Goal: Task Accomplishment & Management: Manage account settings

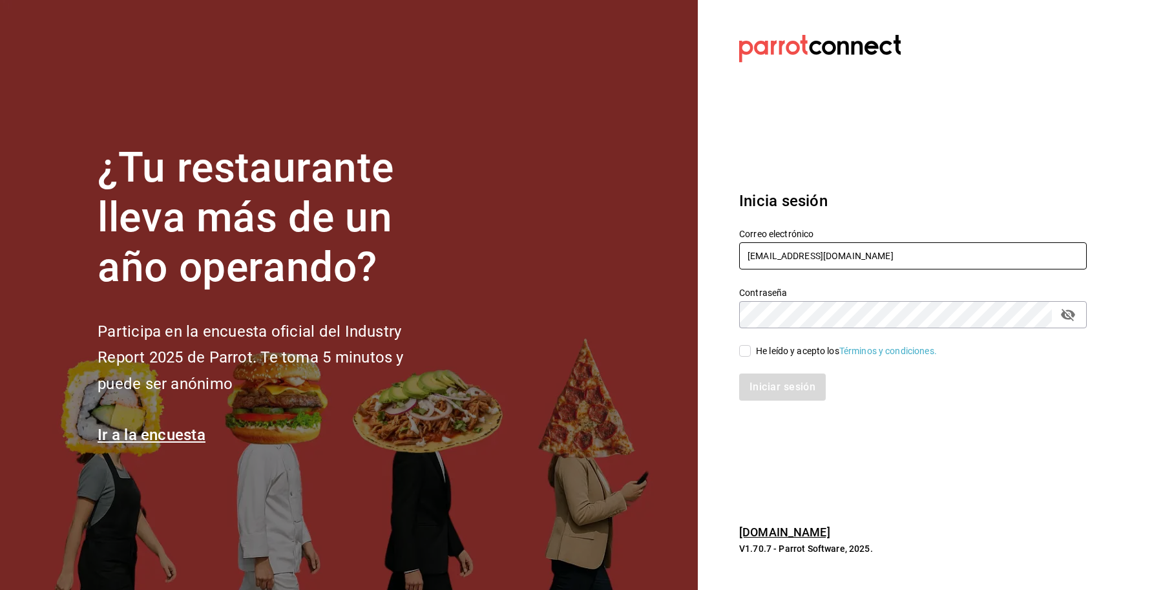
drag, startPoint x: 868, startPoint y: 263, endPoint x: 656, endPoint y: 260, distance: 212.0
click at [656, 260] on div "¿Tu restaurante lleva más de un año operando? Participa en la encuesta oficial …" at bounding box center [581, 295] width 1163 height 590
type input "mendl@cdmx.com"
click at [758, 363] on div "Iniciar sesión" at bounding box center [905, 379] width 363 height 43
click at [758, 352] on div "He leído y acepto los Términos y condiciones." at bounding box center [846, 352] width 181 height 14
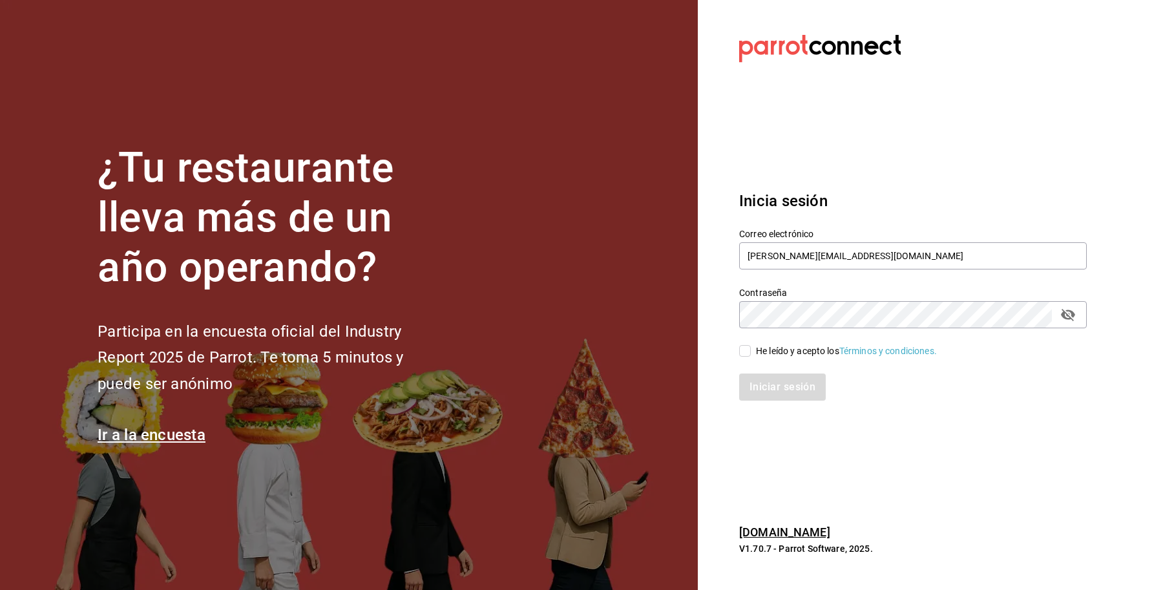
click at [751, 352] on input "He leído y acepto los Términos y condiciones." at bounding box center [745, 351] width 12 height 12
checkbox input "true"
click at [761, 379] on button "Iniciar sesión" at bounding box center [783, 387] width 88 height 27
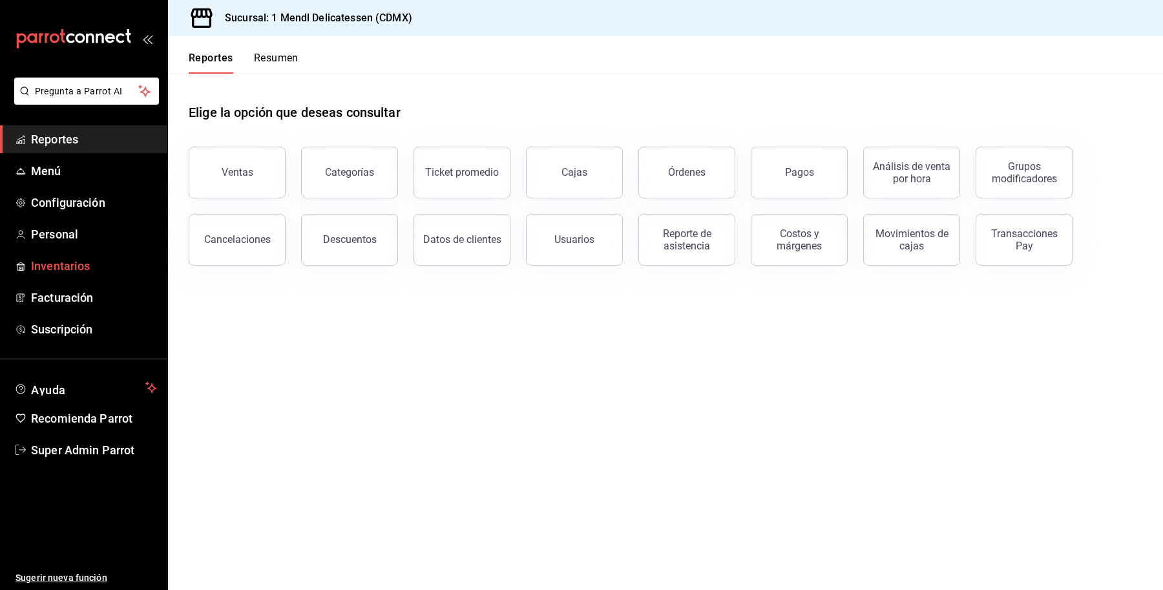
click at [68, 257] on span "Inventarios" at bounding box center [94, 265] width 126 height 17
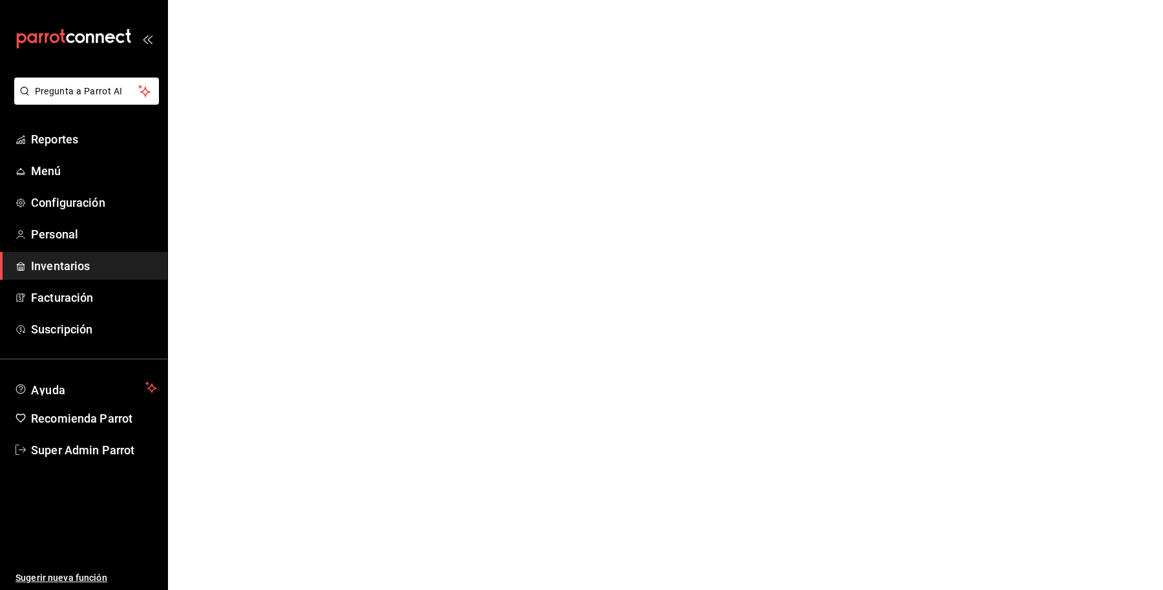
click at [58, 266] on span "Inventarios" at bounding box center [94, 265] width 126 height 17
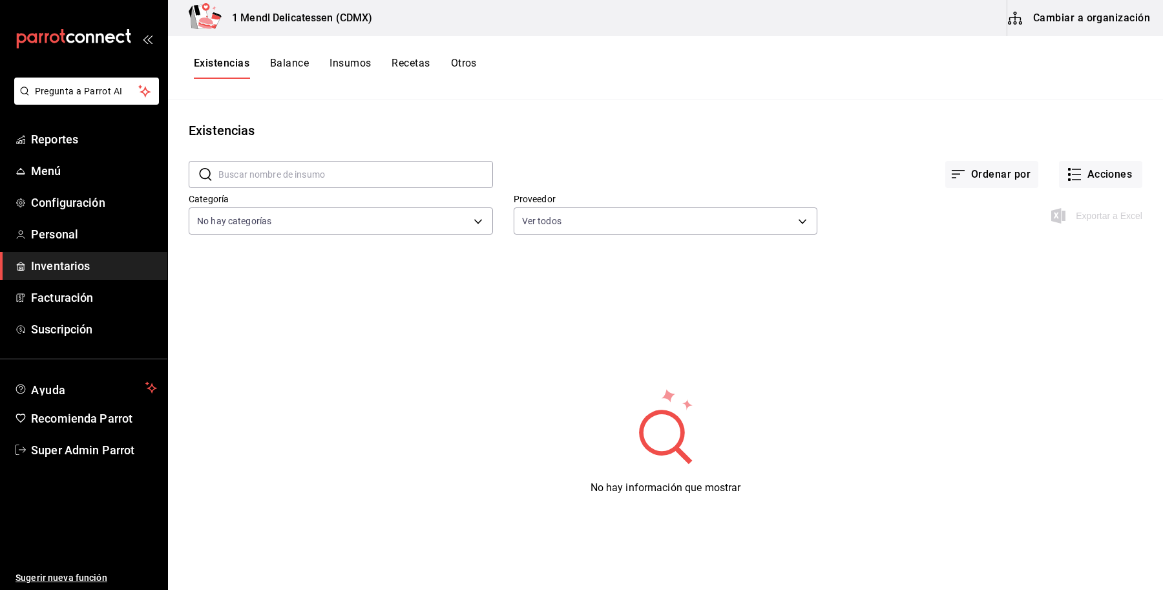
click at [288, 68] on button "Balance" at bounding box center [289, 68] width 39 height 22
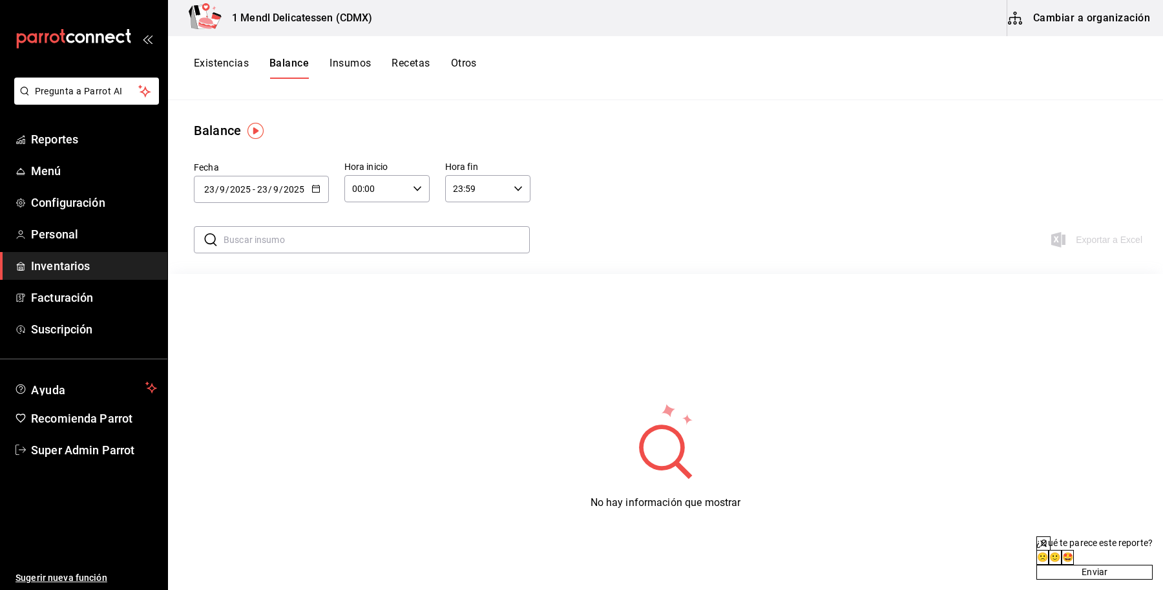
click at [353, 63] on button "Insumos" at bounding box center [350, 68] width 41 height 22
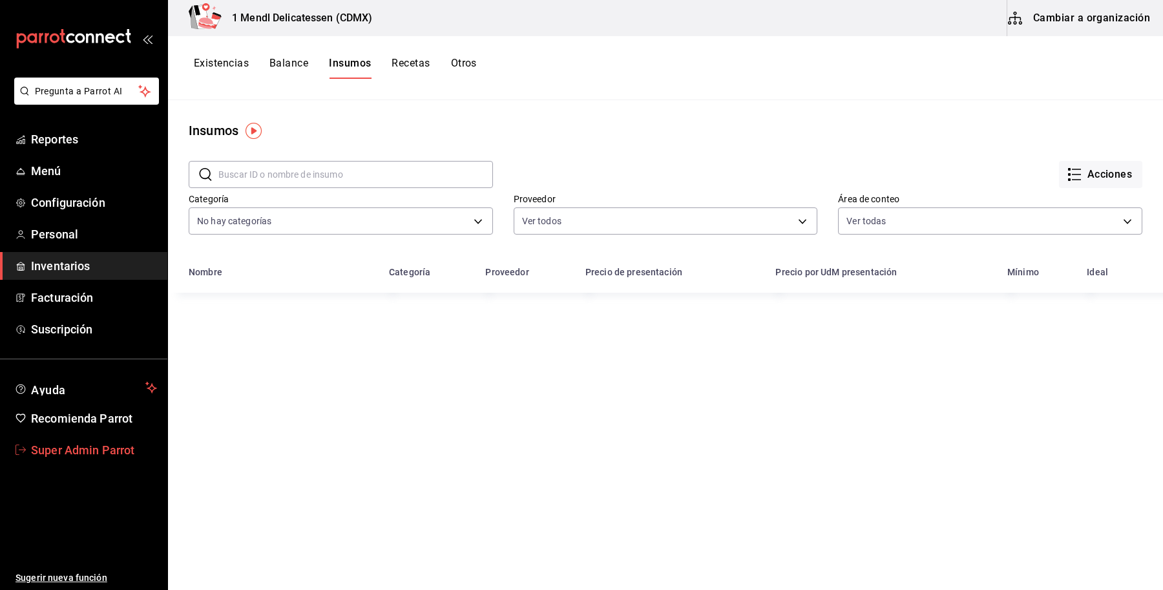
click at [61, 451] on span "Super Admin Parrot" at bounding box center [94, 449] width 126 height 17
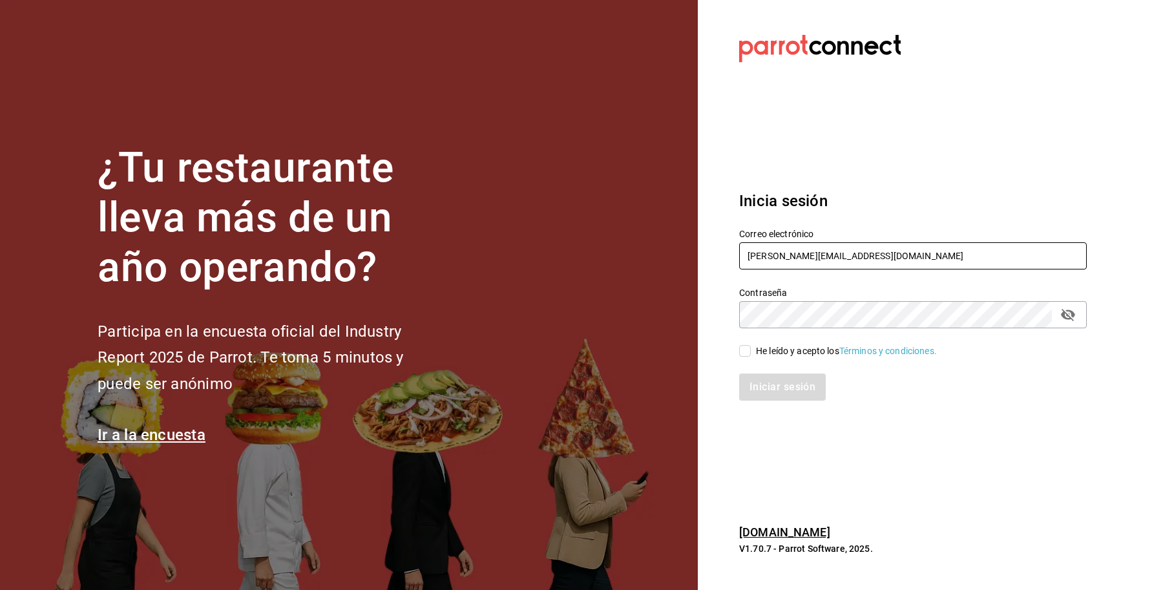
drag, startPoint x: 852, startPoint y: 253, endPoint x: 952, endPoint y: 159, distance: 137.2
click at [670, 263] on div "¿Tu restaurante lleva más de un año operando? Participa en la encuesta oficial …" at bounding box center [581, 295] width 1163 height 590
type input "cafeprofesor@cancun.com"
click at [792, 361] on div "Iniciar sesión" at bounding box center [905, 379] width 363 height 43
click at [780, 352] on div "He leído y acepto los Términos y condiciones." at bounding box center [846, 352] width 181 height 14
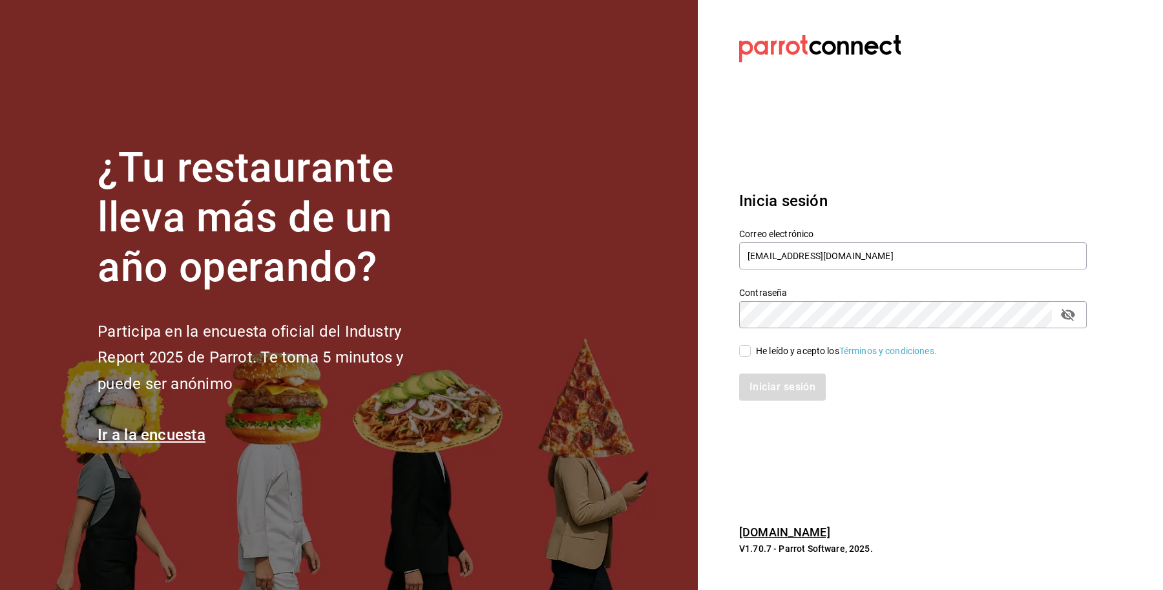
click at [751, 352] on input "He leído y acepto los Términos y condiciones." at bounding box center [745, 351] width 12 height 12
checkbox input "true"
click at [772, 388] on button "Iniciar sesión" at bounding box center [783, 387] width 88 height 27
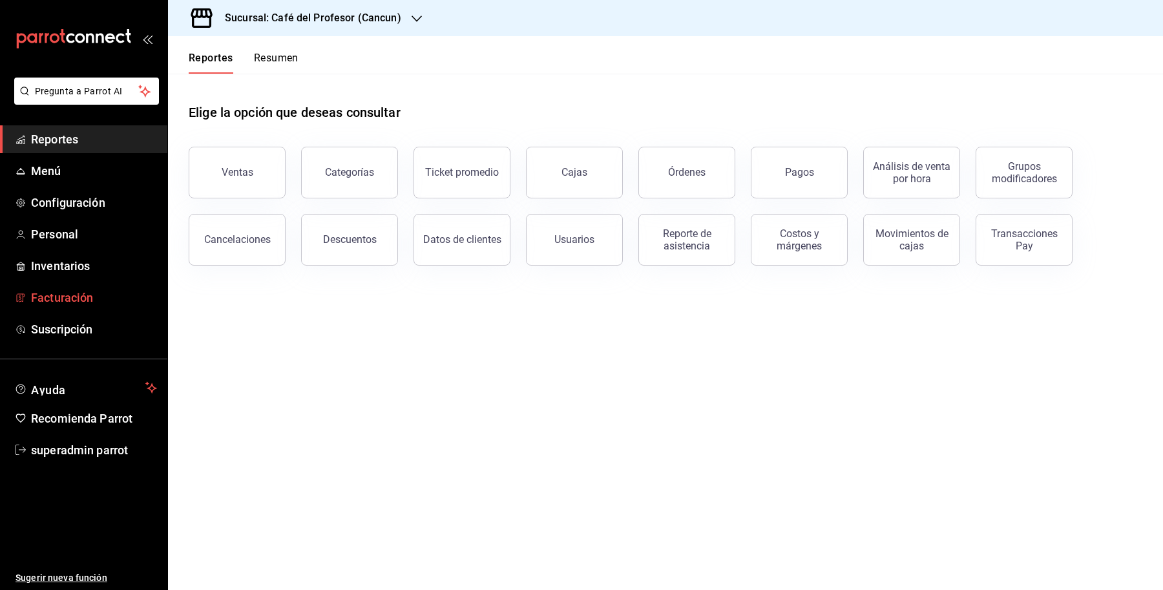
click at [58, 310] on link "Facturación" at bounding box center [83, 298] width 167 height 28
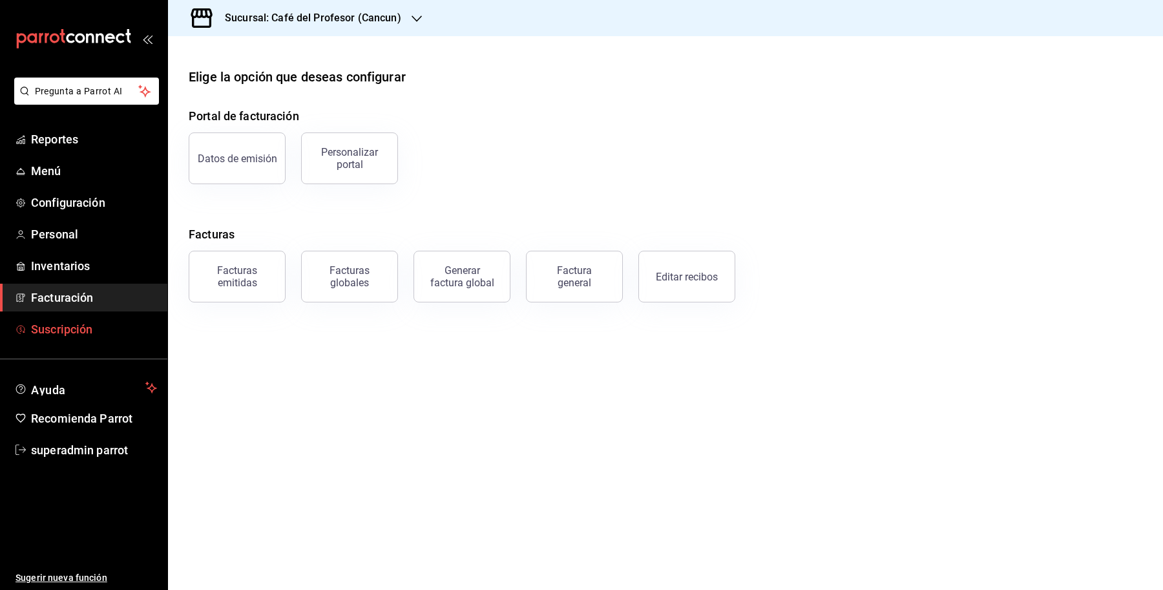
click at [56, 321] on span "Suscripción" at bounding box center [94, 329] width 126 height 17
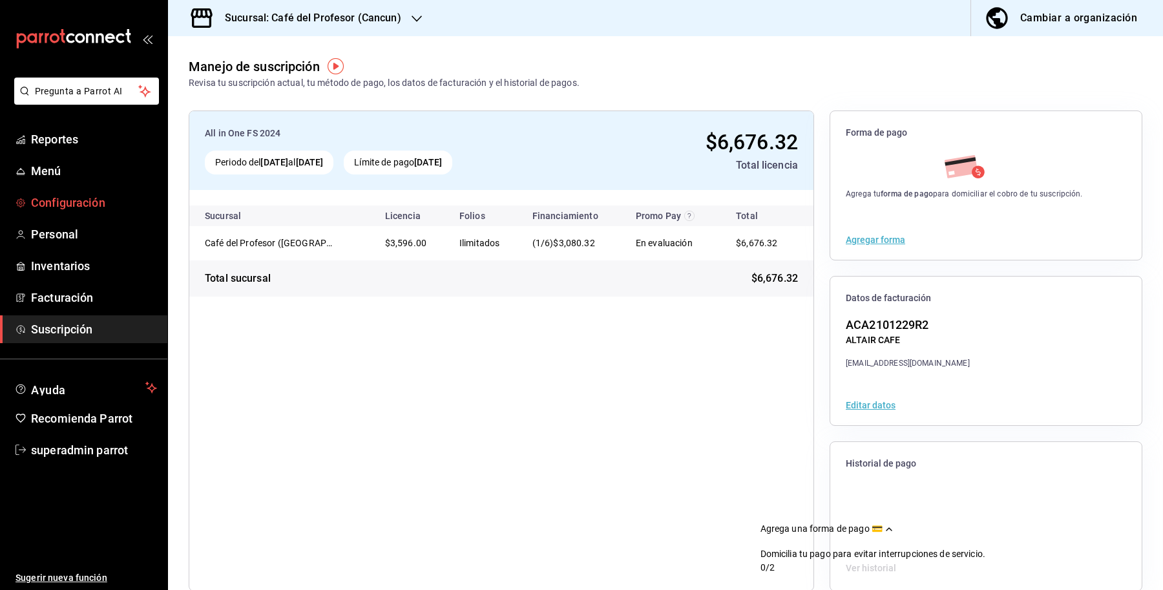
click at [72, 204] on span "Configuración" at bounding box center [94, 202] width 126 height 17
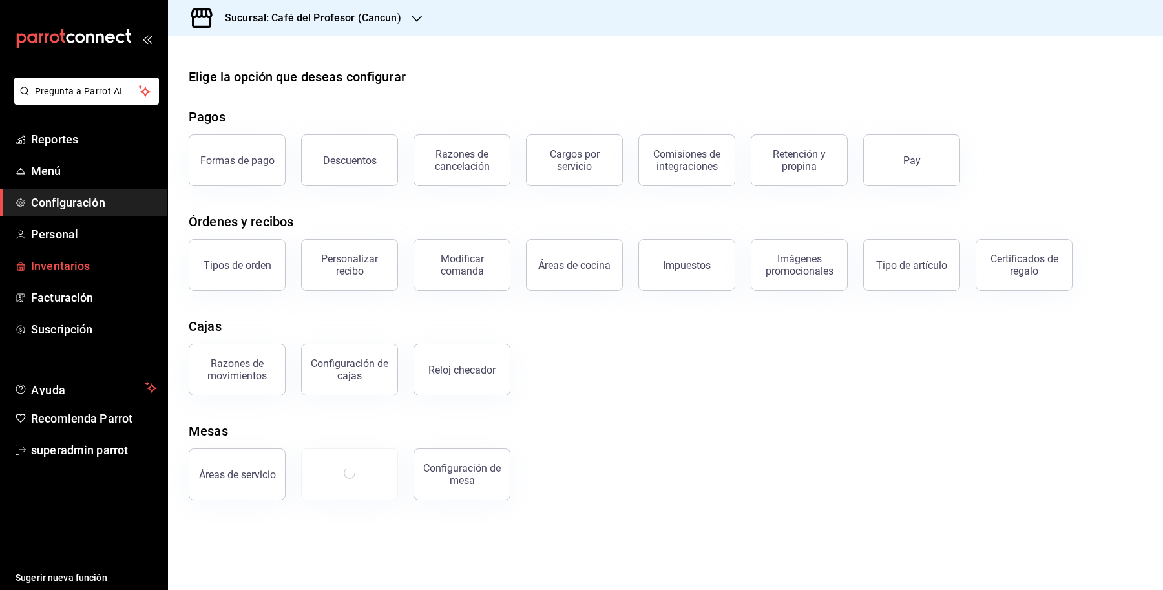
click at [42, 262] on span "Inventarios" at bounding box center [94, 265] width 126 height 17
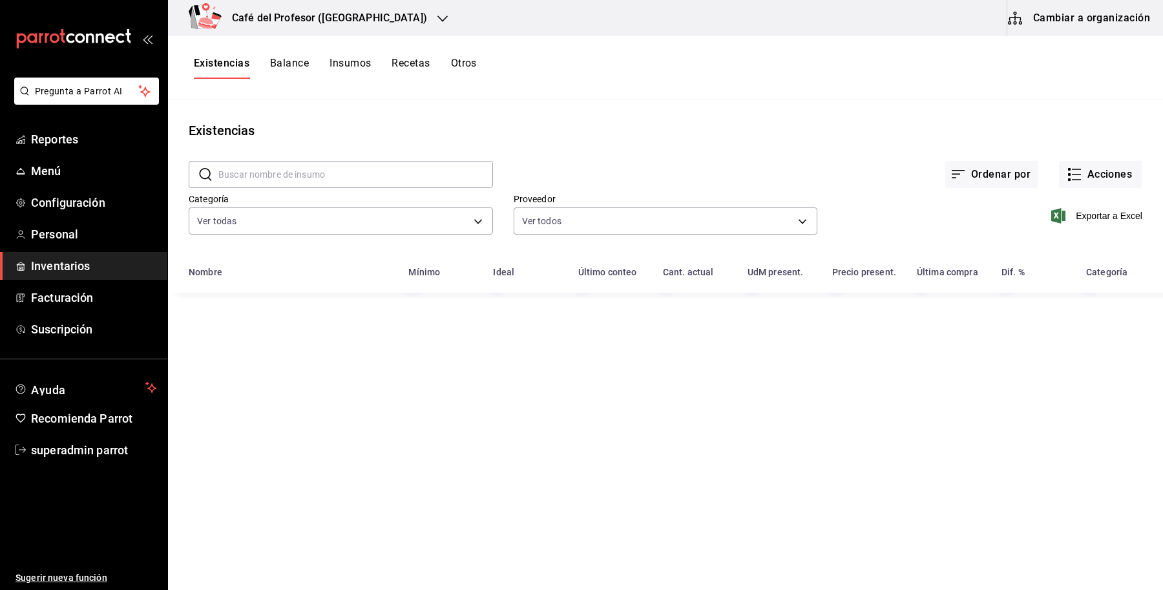
click at [349, 67] on button "Insumos" at bounding box center [350, 68] width 41 height 22
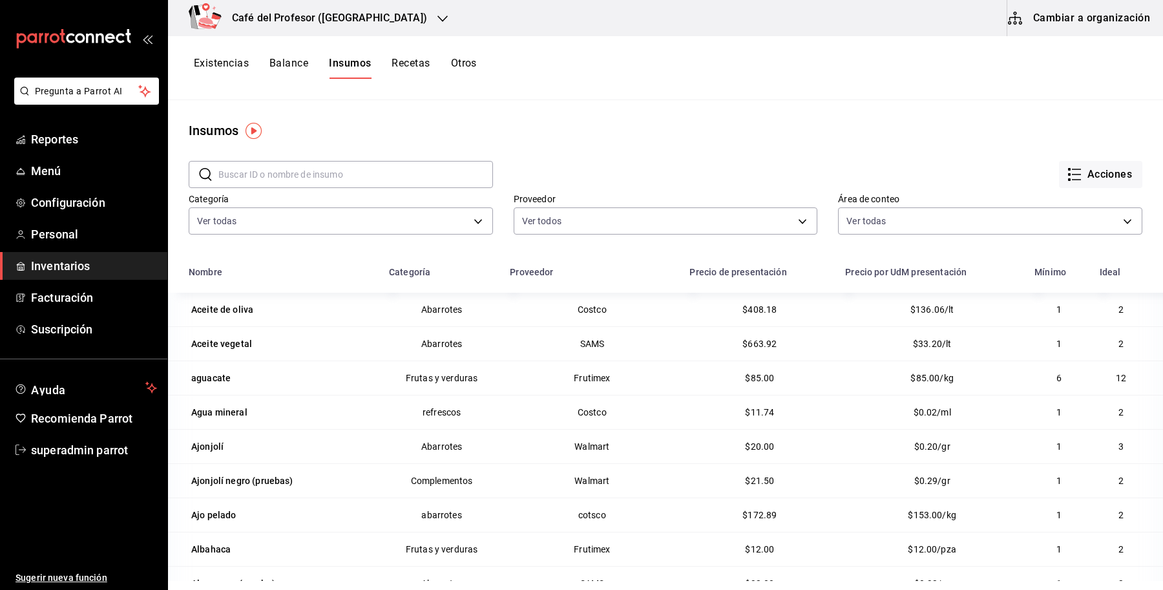
click at [275, 175] on input "text" at bounding box center [355, 175] width 275 height 26
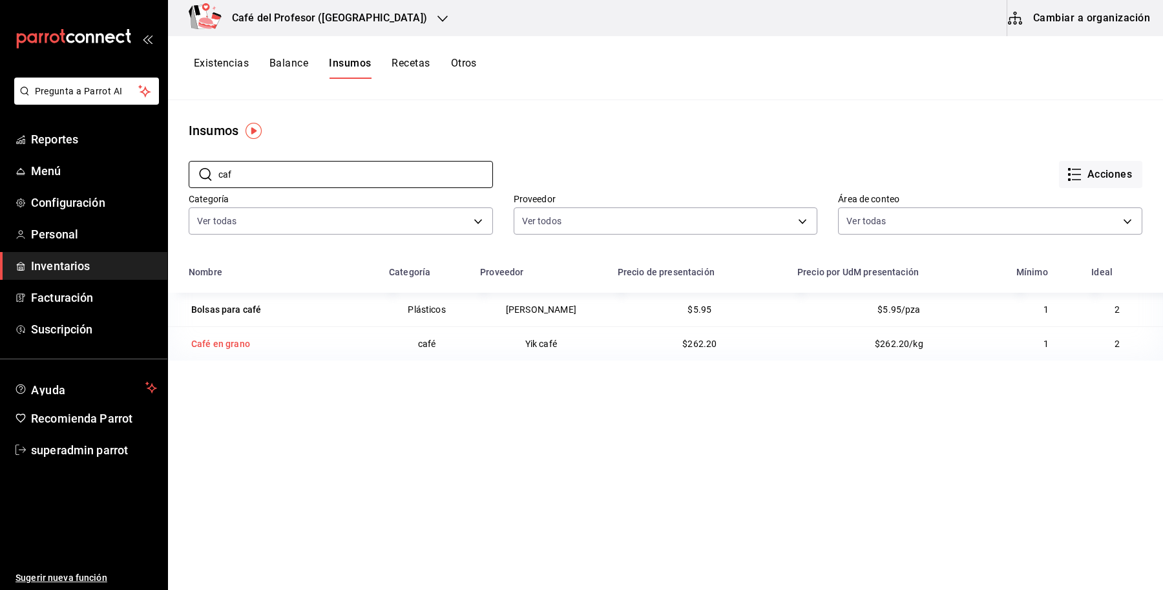
type input "caf"
click at [208, 352] on div "Café en grano" at bounding box center [221, 344] width 64 height 18
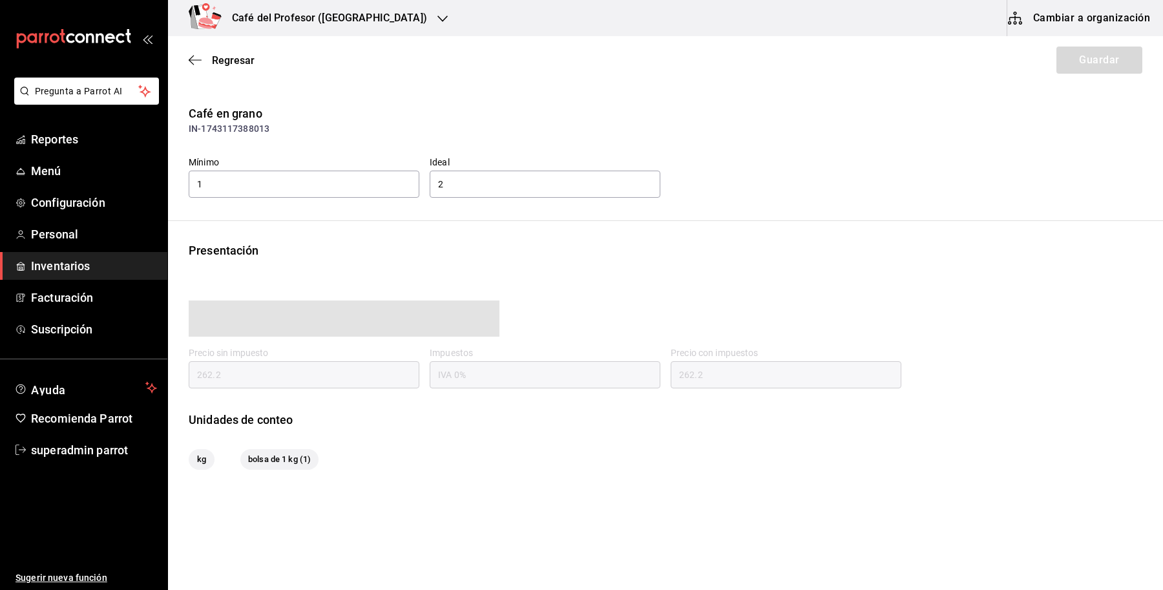
type input "262.20"
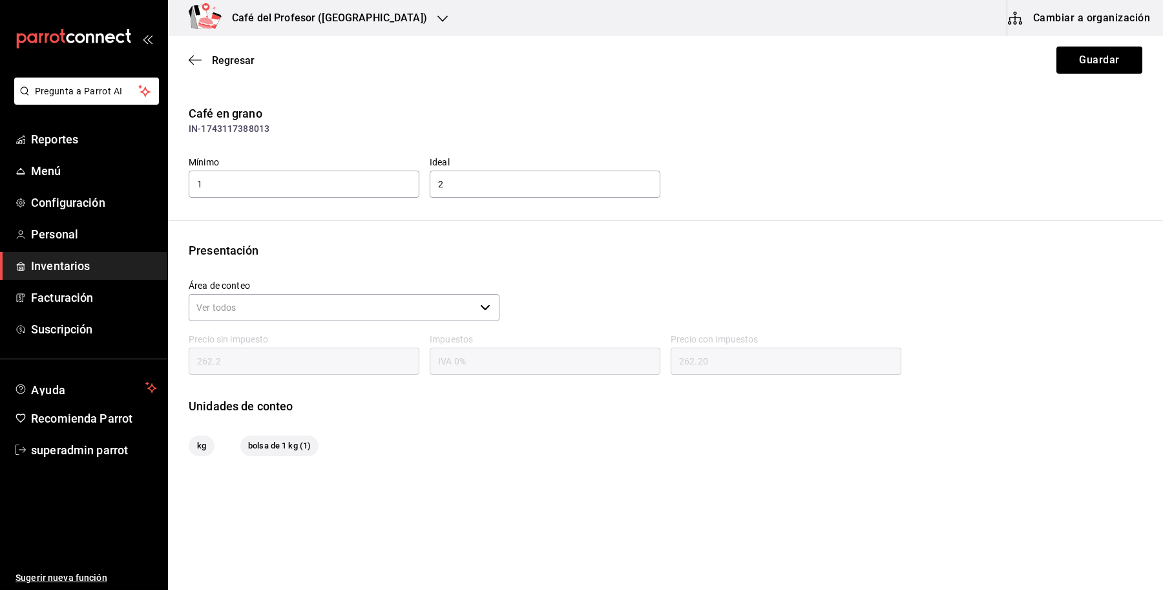
scroll to position [21, 0]
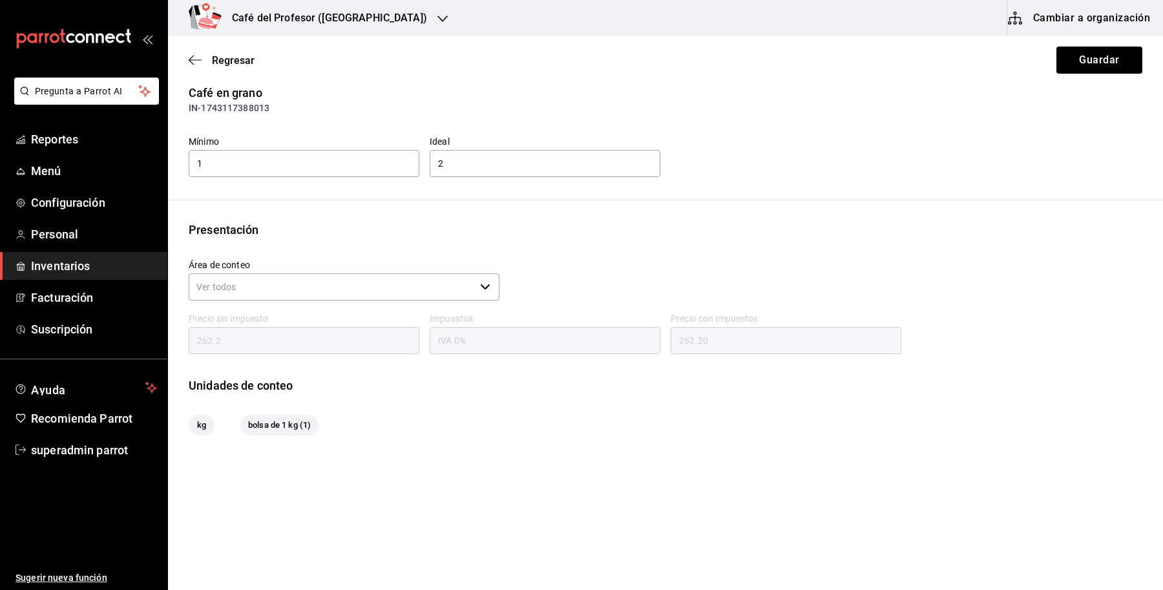
click at [1063, 13] on button "Cambiar a organización" at bounding box center [1080, 18] width 145 height 36
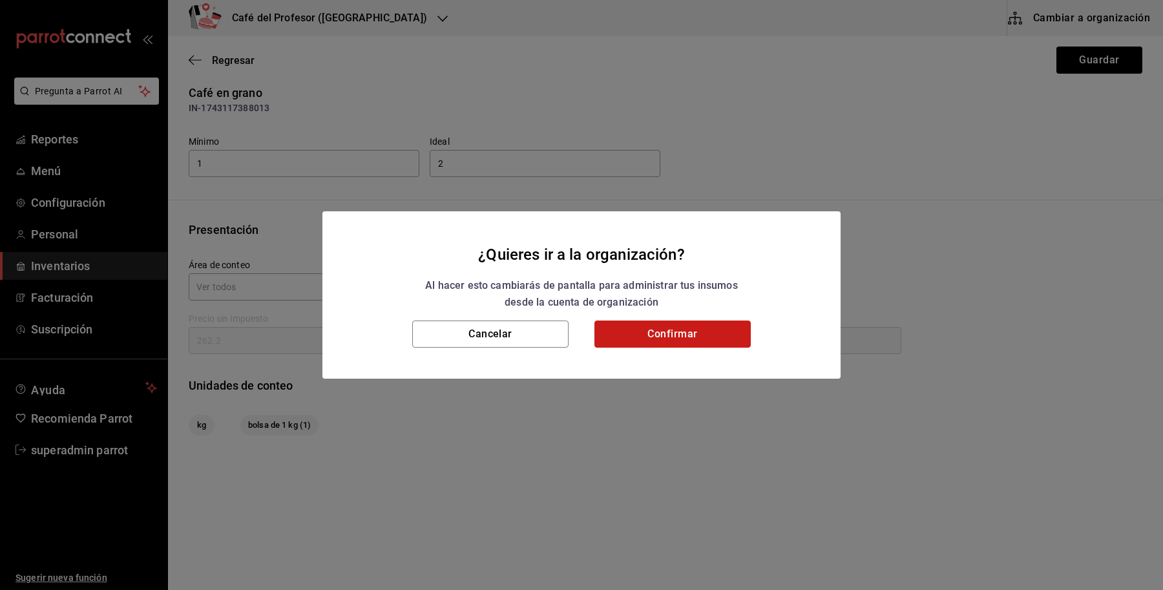
click at [690, 335] on button "Confirmar" at bounding box center [673, 334] width 156 height 27
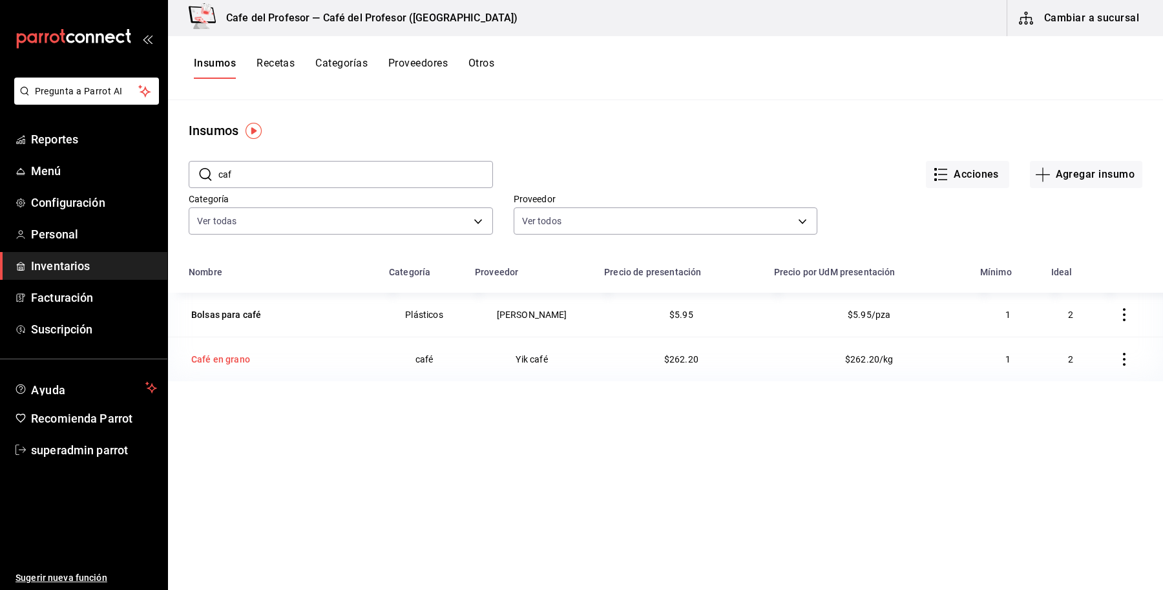
click at [240, 364] on div "Café en grano" at bounding box center [220, 359] width 59 height 13
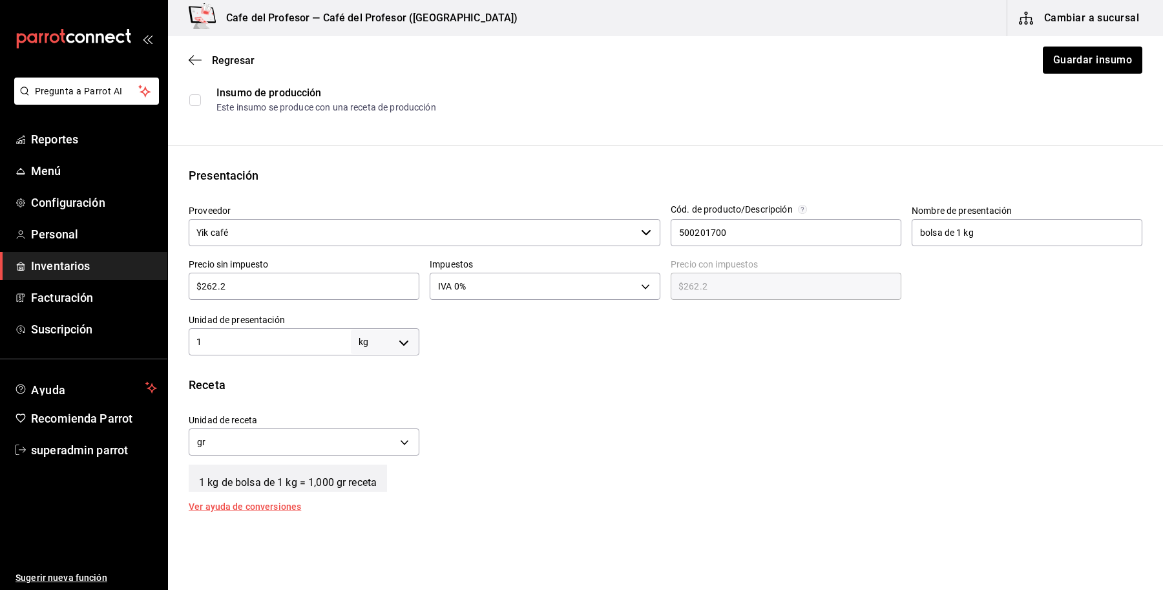
scroll to position [181, 0]
click at [246, 318] on label "Unidad de presentación" at bounding box center [304, 320] width 231 height 9
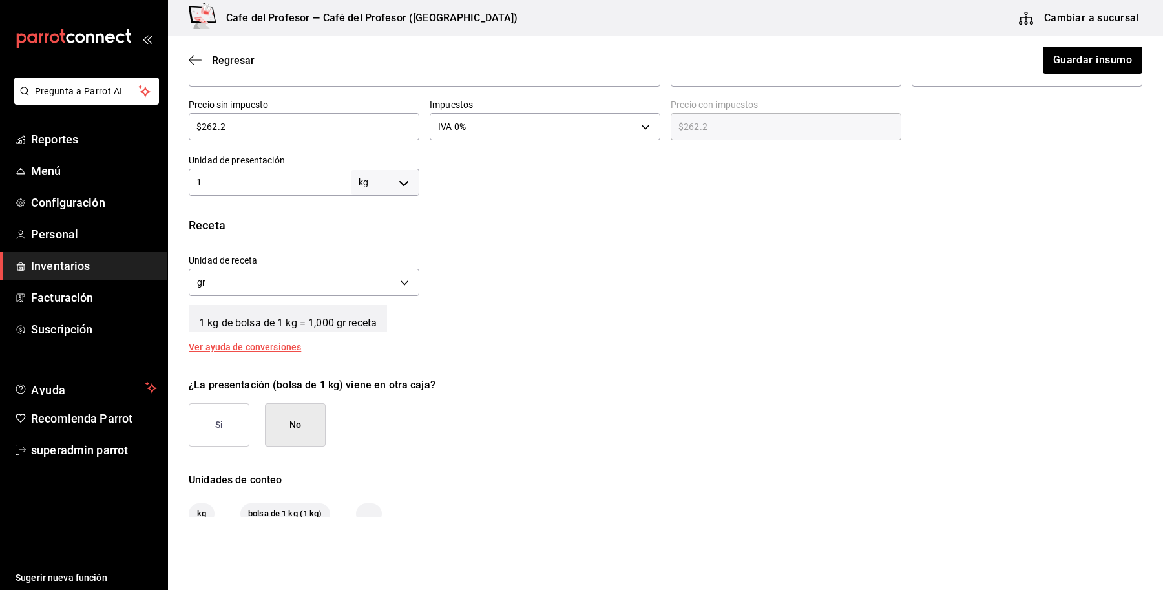
scroll to position [343, 0]
click at [838, 517] on html "Pregunta a Parrot AI Reportes Menú Configuración Personal Inventarios Facturaci…" at bounding box center [581, 258] width 1163 height 517
click at [1061, 270] on div "Unidad de receta gr GRAM Factor de conversión 1,000 ​" at bounding box center [660, 271] width 964 height 56
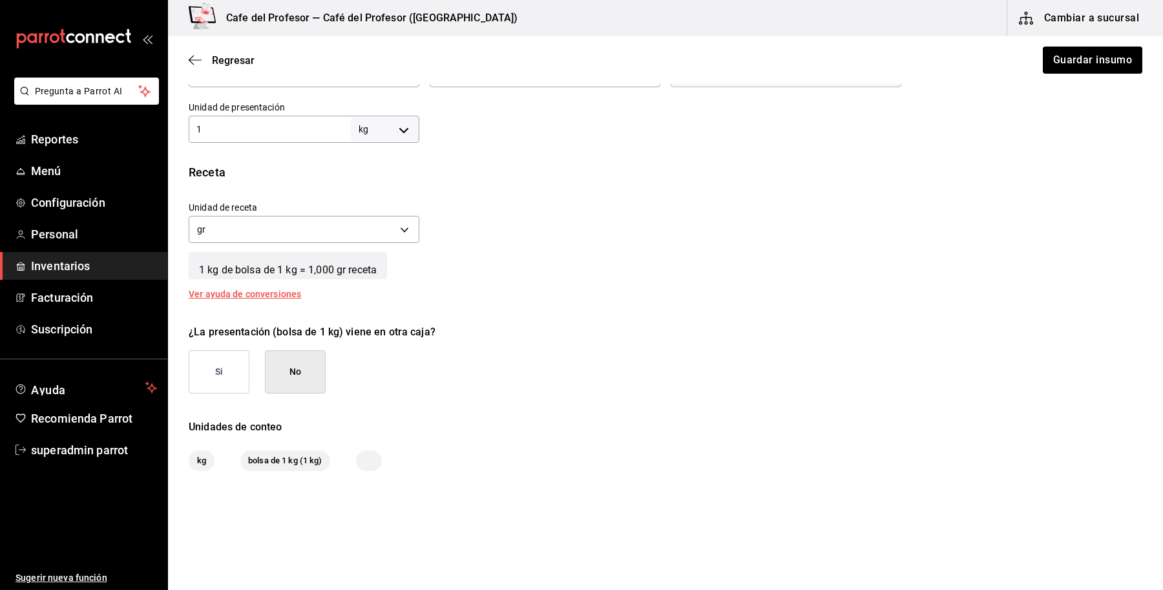
scroll to position [423, 0]
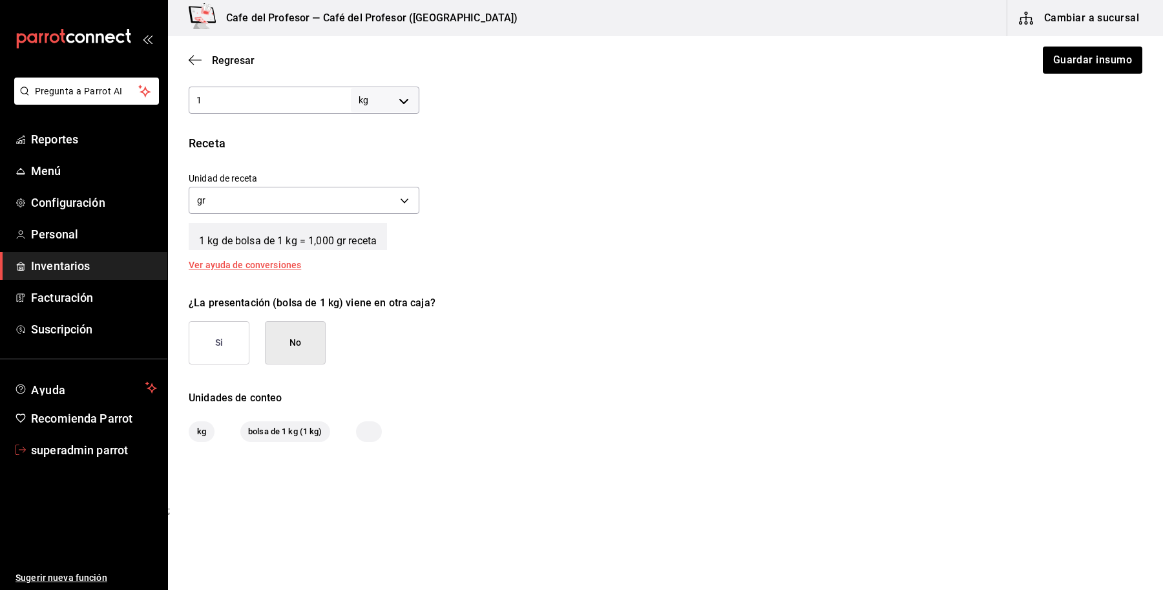
click at [112, 454] on span "superadmin parrot" at bounding box center [94, 449] width 126 height 17
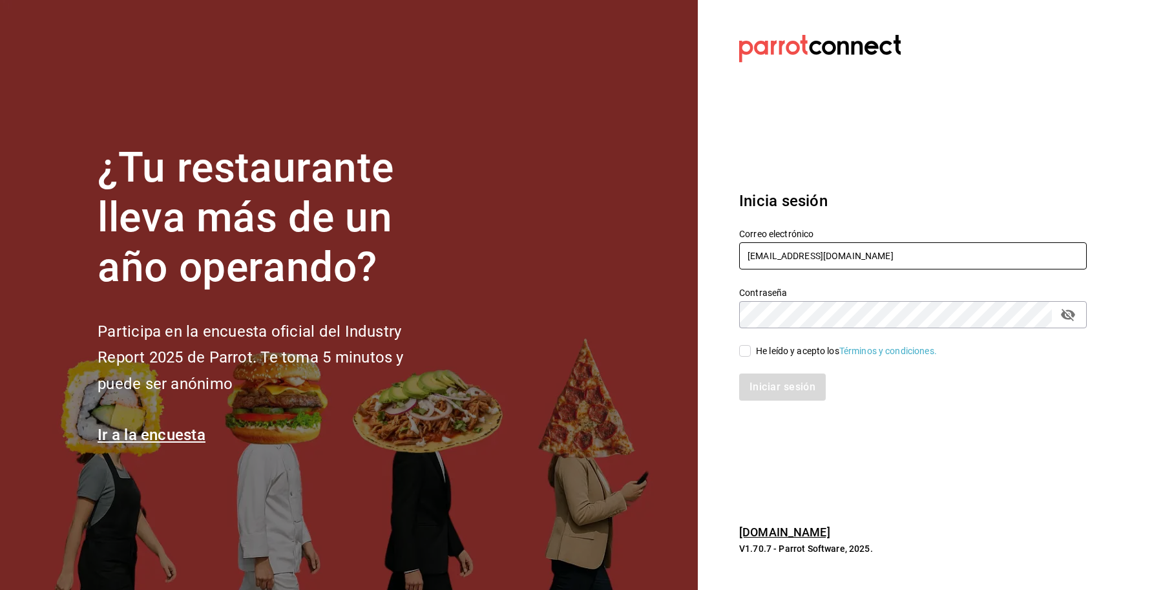
drag, startPoint x: 867, startPoint y: 244, endPoint x: 876, endPoint y: 248, distance: 10.2
click at [866, 244] on input "cafeprofesor@cancun.com" at bounding box center [913, 255] width 348 height 27
drag, startPoint x: 877, startPoint y: 248, endPoint x: 656, endPoint y: 256, distance: 221.2
click at [656, 256] on div "¿Tu restaurante lleva más de un año operando? Participa en la encuesta oficial …" at bounding box center [581, 295] width 1163 height 590
paste input "homie@mid"
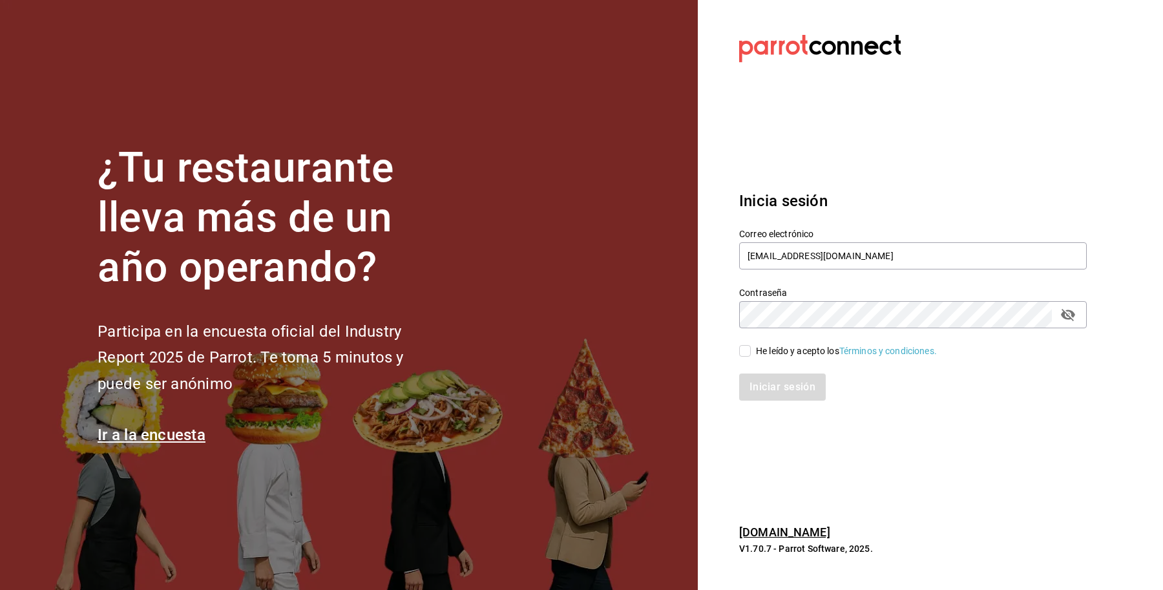
type input "homie@mid.com"
click at [780, 352] on div "He leído y acepto los Términos y condiciones." at bounding box center [846, 352] width 181 height 14
click at [751, 352] on input "He leído y acepto los Términos y condiciones." at bounding box center [745, 351] width 12 height 12
checkbox input "true"
click at [772, 394] on button "Iniciar sesión" at bounding box center [783, 387] width 88 height 27
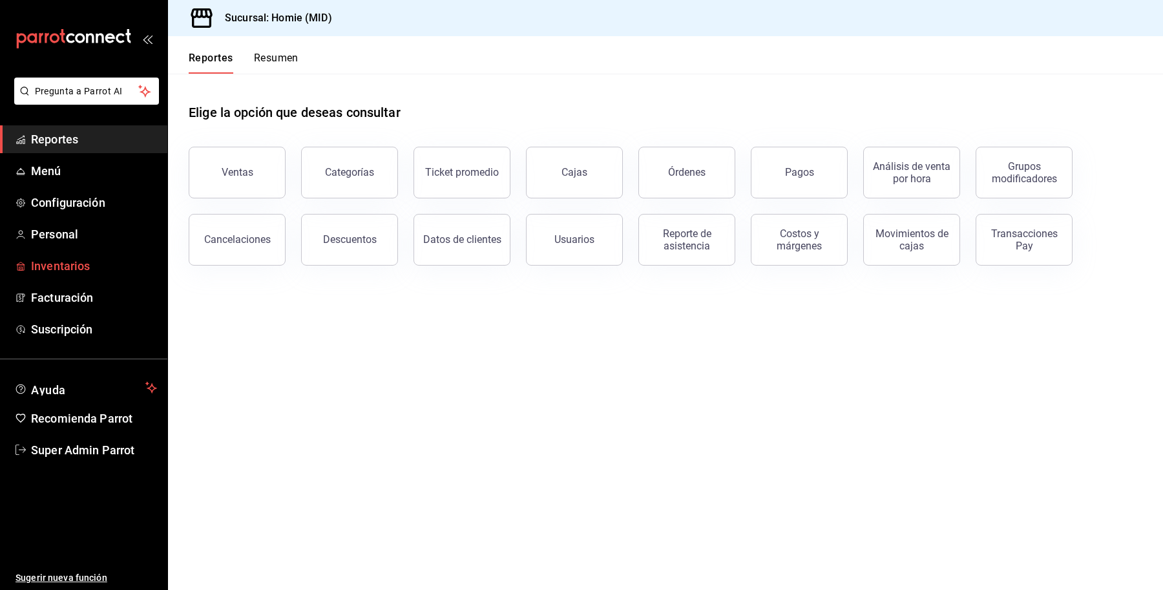
click at [59, 270] on span "Inventarios" at bounding box center [94, 265] width 126 height 17
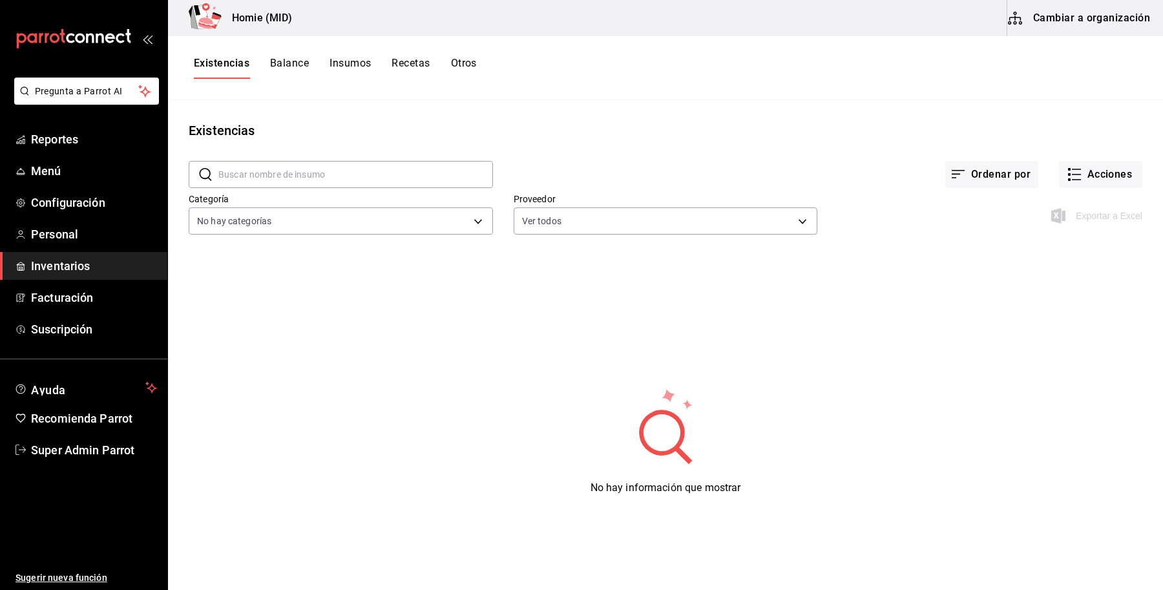
click at [341, 66] on button "Insumos" at bounding box center [350, 68] width 41 height 22
click at [228, 62] on button "Existencias" at bounding box center [221, 68] width 55 height 22
click at [346, 59] on button "Insumos" at bounding box center [350, 68] width 41 height 22
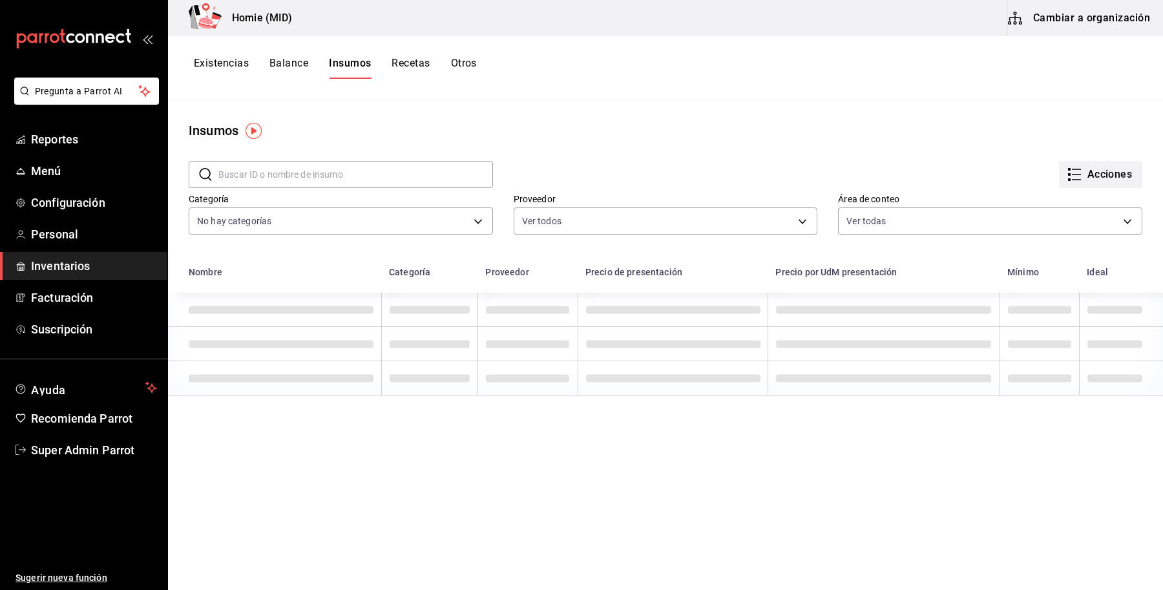
click at [1079, 164] on button "Acciones" at bounding box center [1100, 174] width 83 height 27
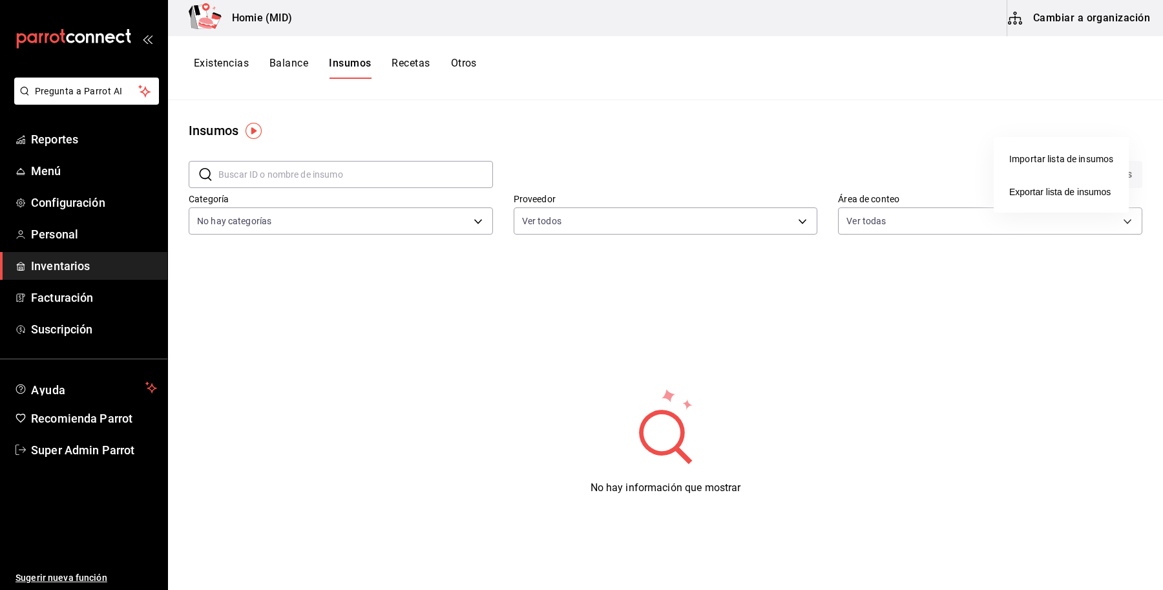
click at [868, 86] on div at bounding box center [581, 295] width 1163 height 590
